Goal: Task Accomplishment & Management: Complete application form

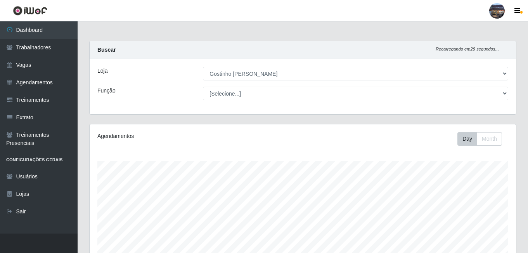
select select "303"
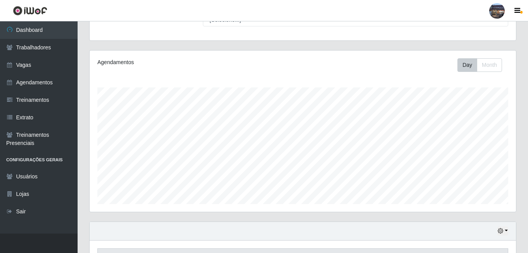
scroll to position [51, 0]
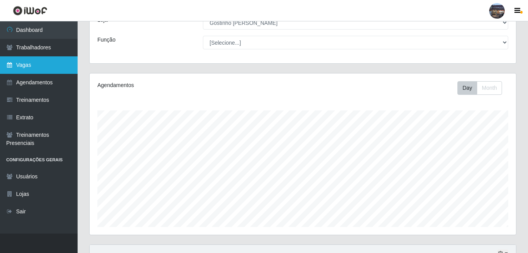
click at [17, 70] on link "Vagas" at bounding box center [39, 64] width 78 height 17
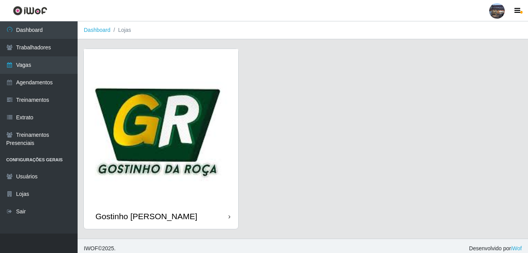
click at [151, 76] on img at bounding box center [161, 126] width 155 height 155
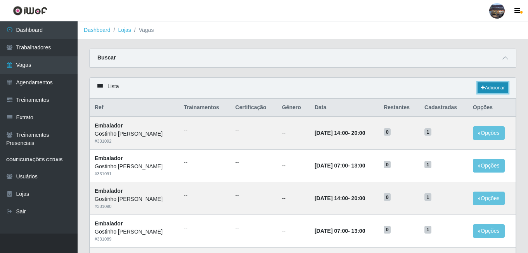
click at [487, 91] on link "Adicionar" at bounding box center [493, 87] width 31 height 11
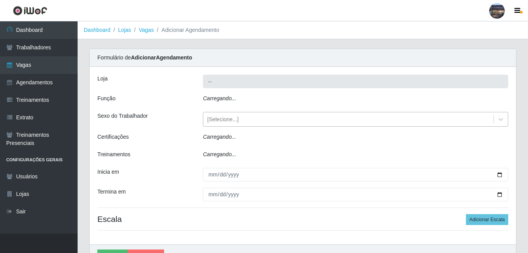
type input "Gostinho [PERSON_NAME]"
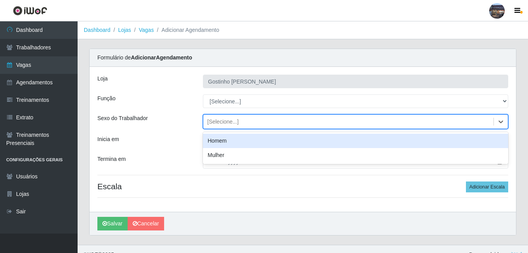
click at [230, 117] on div "[Selecione...]" at bounding box center [348, 121] width 290 height 13
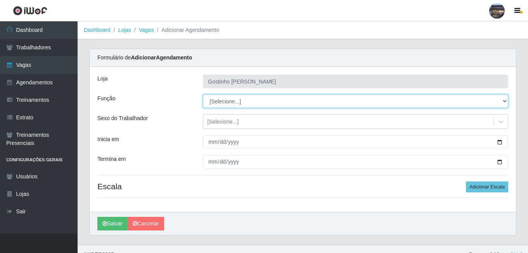
click at [231, 98] on select "[Selecione...] ASG ASG + ASG ++ Embalador Embalador + Embalador ++ Operador de …" at bounding box center [356, 101] width 306 height 14
select select "1"
click at [203, 94] on select "[Selecione...] ASG ASG + ASG ++ Embalador Embalador + Embalador ++ Operador de …" at bounding box center [356, 101] width 306 height 14
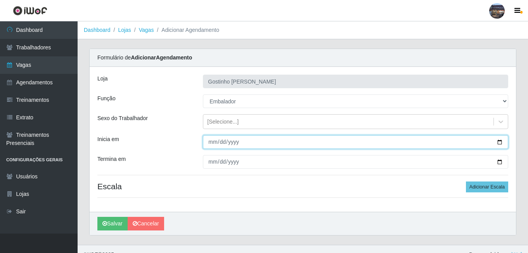
click at [232, 144] on input "Inicia em" at bounding box center [356, 142] width 306 height 14
click at [505, 141] on input "Inicia em" at bounding box center [356, 142] width 306 height 14
click at [499, 142] on input "Inicia em" at bounding box center [356, 142] width 306 height 14
type input "[DATE]"
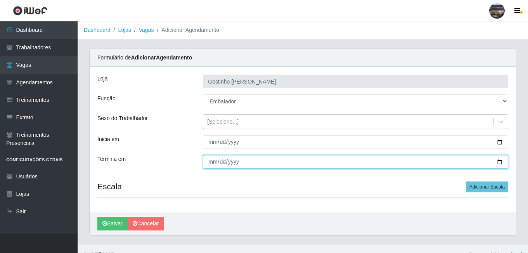
click at [498, 160] on input "Termina em" at bounding box center [356, 162] width 306 height 14
type input "[DATE]"
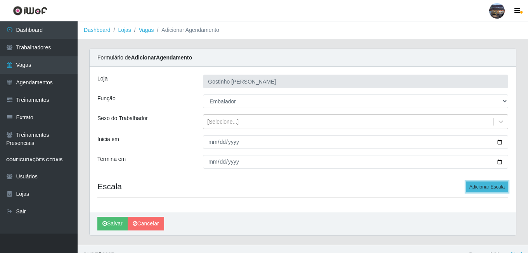
click at [474, 187] on button "Adicionar Escala" at bounding box center [487, 186] width 42 height 11
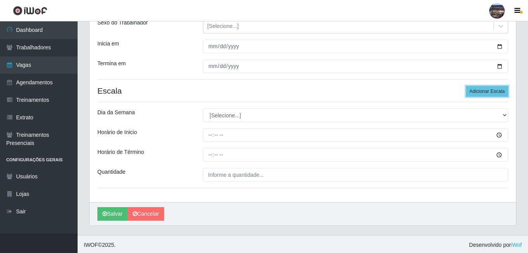
scroll to position [97, 0]
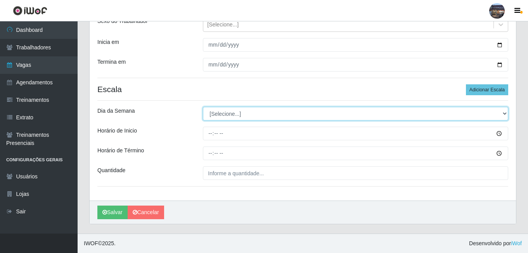
click at [226, 116] on select "[Selecione...] Segunda Terça Quarta Quinta Sexta Sábado Domingo" at bounding box center [356, 114] width 306 height 14
select select "6"
click at [203, 107] on select "[Selecione...] Segunda Terça Quarta Quinta Sexta Sábado Domingo" at bounding box center [356, 114] width 306 height 14
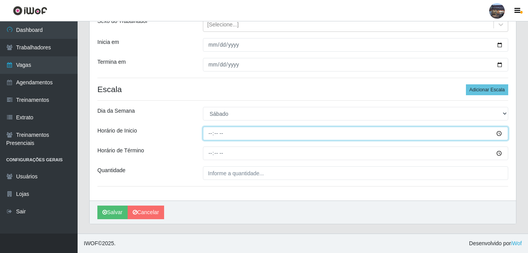
click at [212, 134] on input "Horário de Inicio" at bounding box center [356, 134] width 306 height 14
type input "14:00"
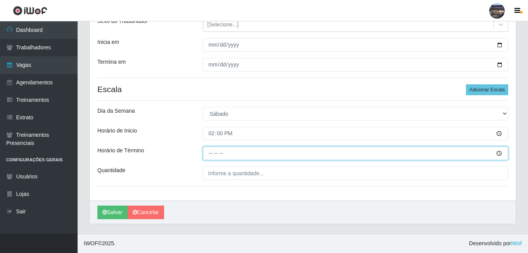
click at [207, 152] on input "Horário de Término" at bounding box center [356, 153] width 306 height 14
type input "20:00"
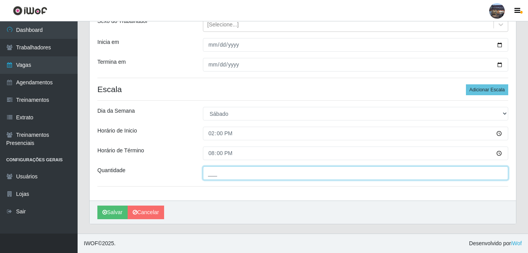
click at [227, 172] on input "___" at bounding box center [356, 173] width 306 height 14
type input "1__"
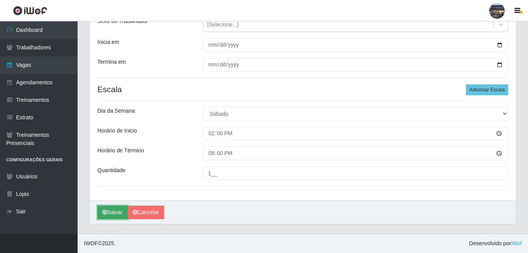
click at [114, 215] on button "Salvar" at bounding box center [112, 212] width 30 height 14
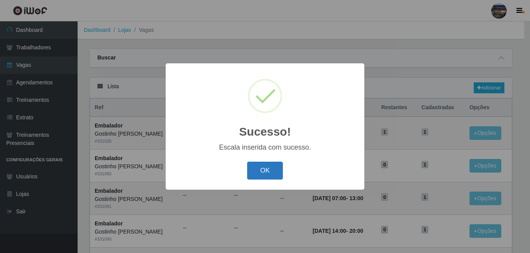
click at [258, 175] on button "OK" at bounding box center [265, 170] width 36 height 18
